Goal: Information Seeking & Learning: Learn about a topic

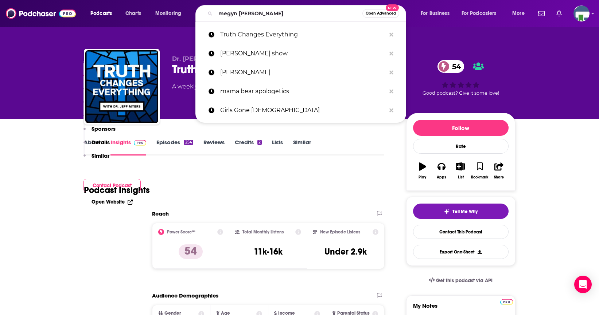
scroll to position [474, 0]
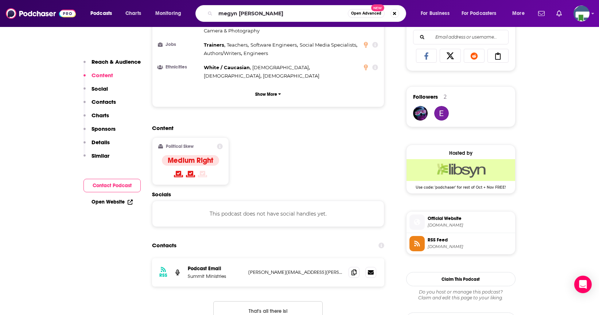
type input "[PERSON_NAME]"
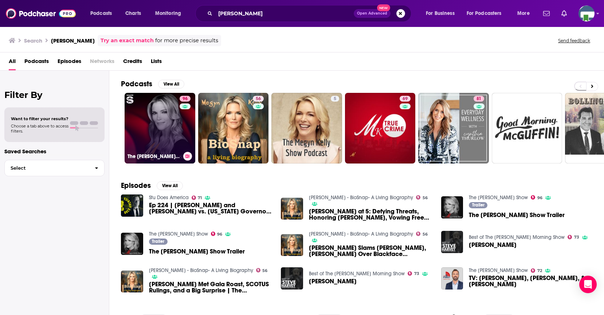
click at [169, 141] on link "96 The [PERSON_NAME] Show" at bounding box center [160, 128] width 71 height 71
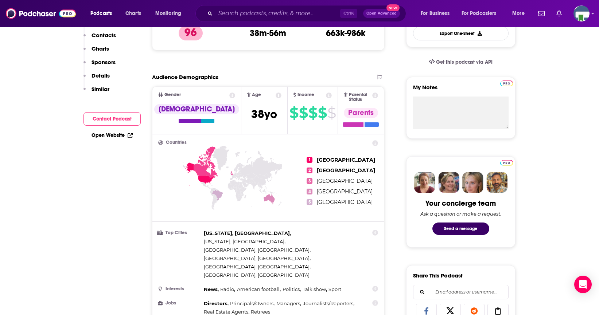
scroll to position [109, 0]
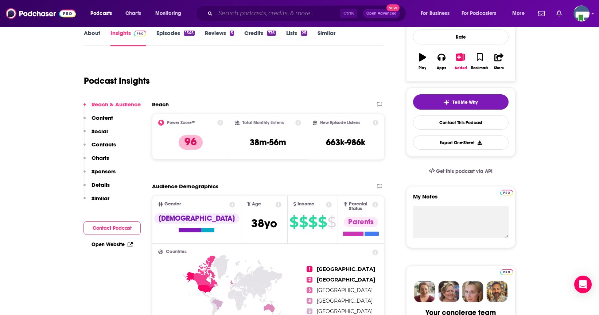
click at [236, 13] on input "Search podcasts, credits, & more..." at bounding box center [277, 14] width 125 height 12
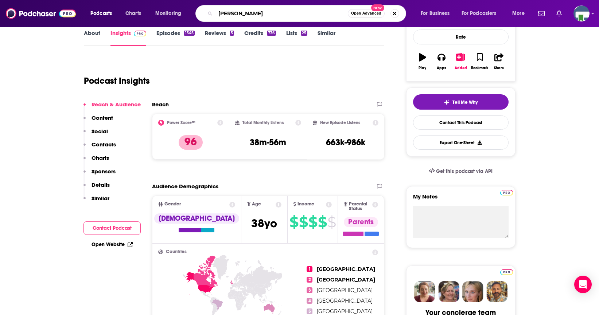
type input "[PERSON_NAME]"
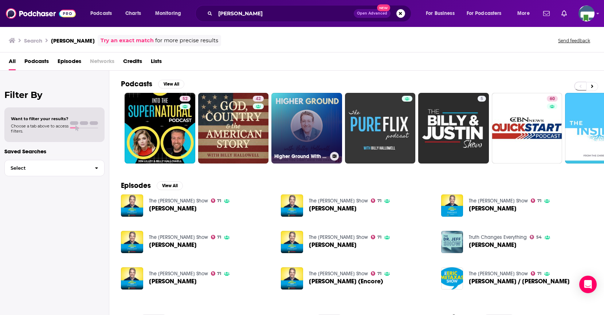
click at [282, 125] on link "Higher Ground With [PERSON_NAME]" at bounding box center [306, 128] width 71 height 71
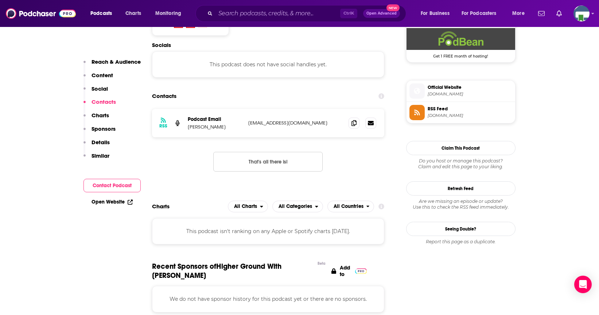
scroll to position [692, 0]
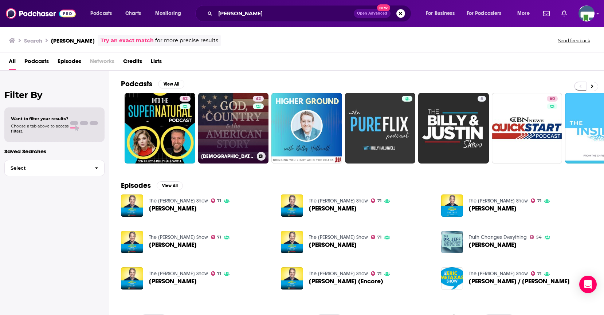
click at [234, 138] on link "42 [DEMOGRAPHIC_DATA], Country & the American Story With [PERSON_NAME]" at bounding box center [233, 128] width 71 height 71
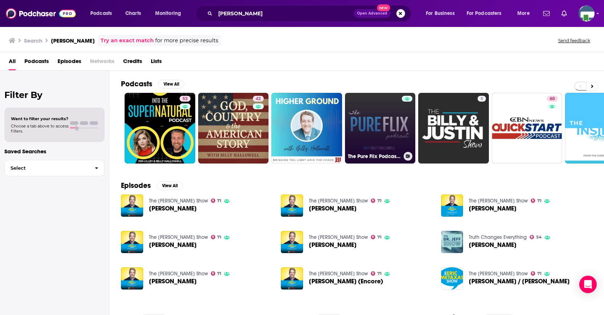
click at [371, 140] on link "The Pure Flix Podcast With [PERSON_NAME]" at bounding box center [380, 128] width 71 height 71
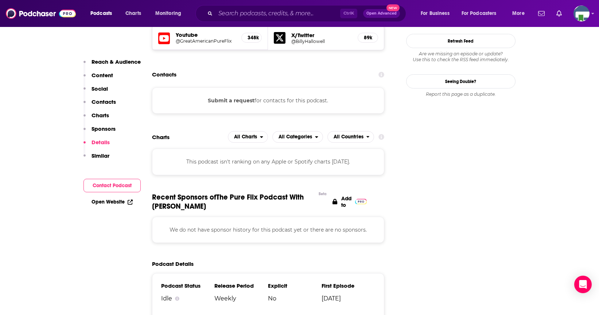
scroll to position [838, 0]
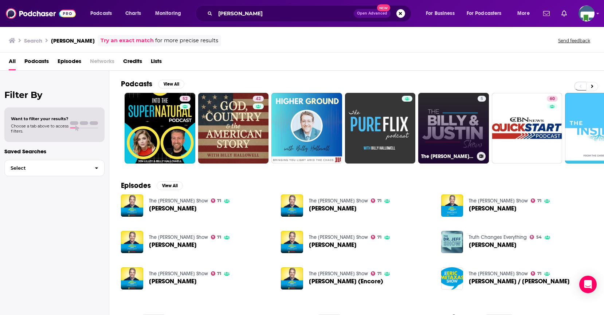
click at [452, 118] on link "5 The [PERSON_NAME] & [PERSON_NAME] Show" at bounding box center [453, 128] width 71 height 71
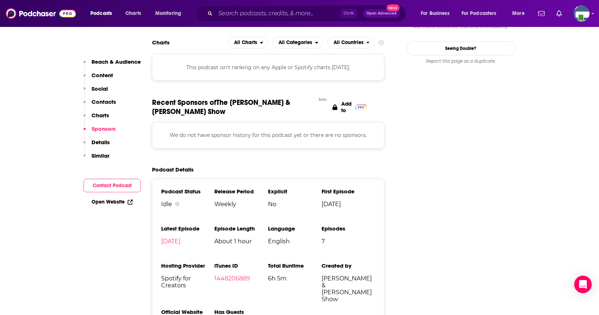
scroll to position [656, 0]
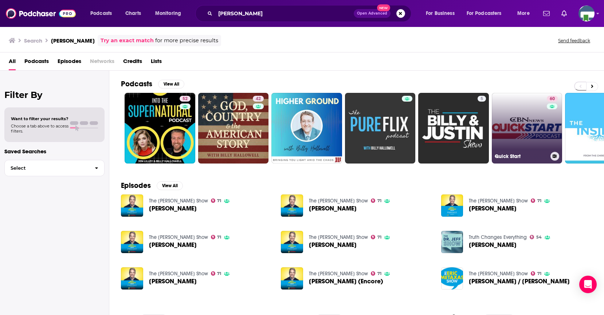
click at [529, 134] on link "60 Quick Start" at bounding box center [527, 128] width 71 height 71
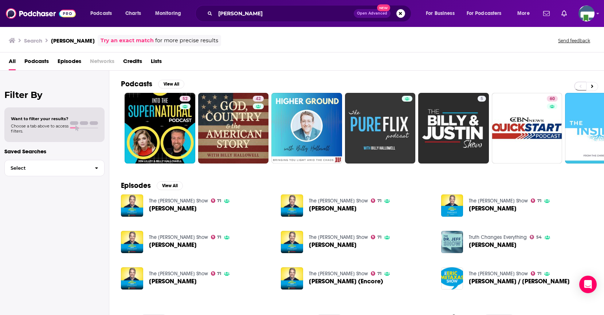
click at [42, 60] on span "Podcasts" at bounding box center [36, 62] width 24 height 15
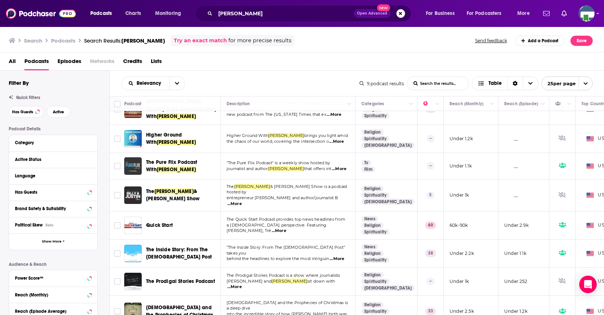
scroll to position [51, 0]
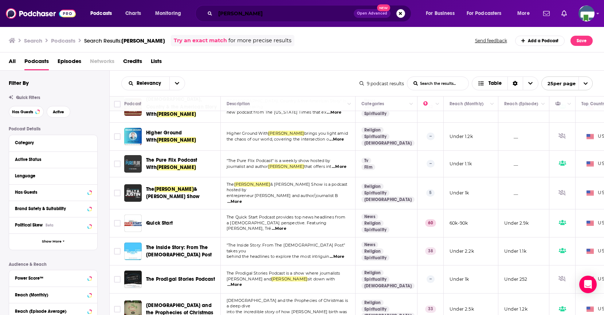
click at [274, 15] on input "[PERSON_NAME]" at bounding box center [284, 14] width 138 height 12
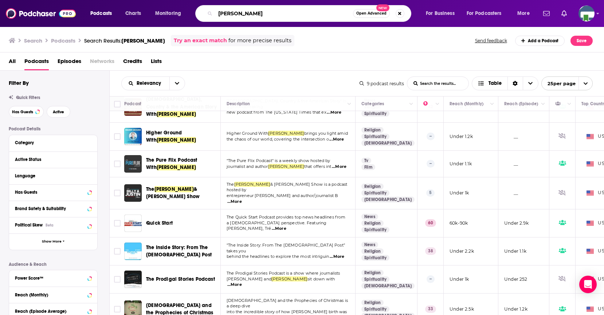
drag, startPoint x: 273, startPoint y: 13, endPoint x: 213, endPoint y: 11, distance: 59.5
click at [213, 11] on div "[PERSON_NAME] Open Advanced New" at bounding box center [303, 13] width 216 height 17
type input "Newsmakers"
